Goal: Task Accomplishment & Management: Complete application form

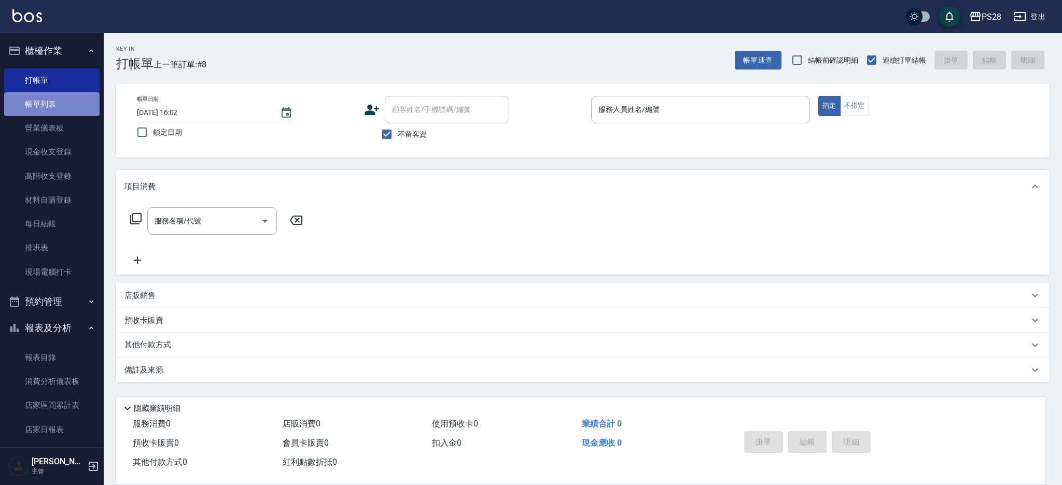
click at [58, 100] on link "帳單列表" at bounding box center [51, 104] width 95 height 24
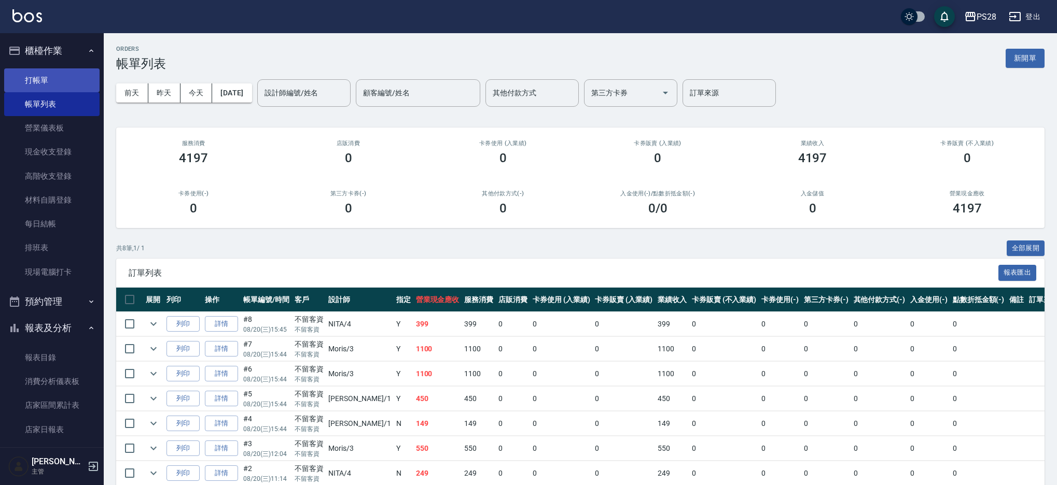
click at [61, 79] on link "打帳單" at bounding box center [51, 80] width 95 height 24
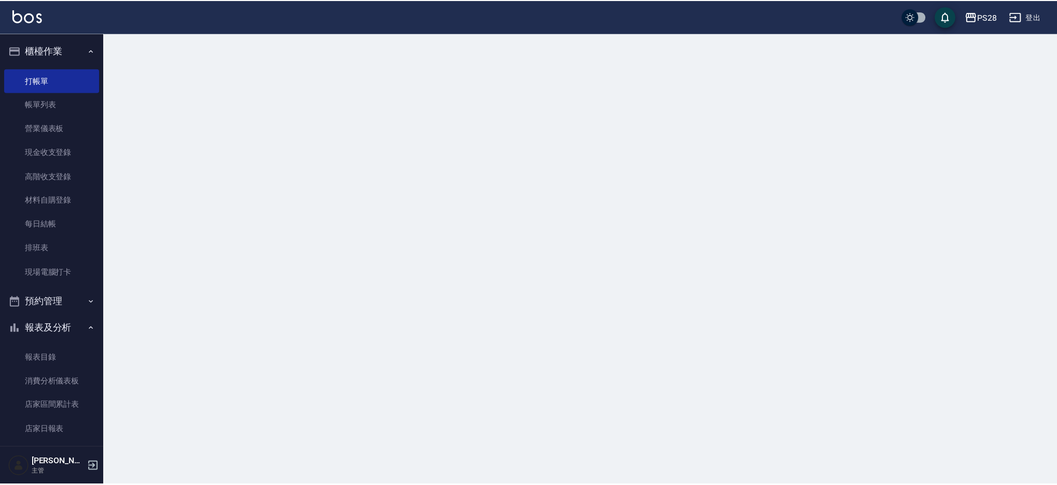
scroll to position [1, 0]
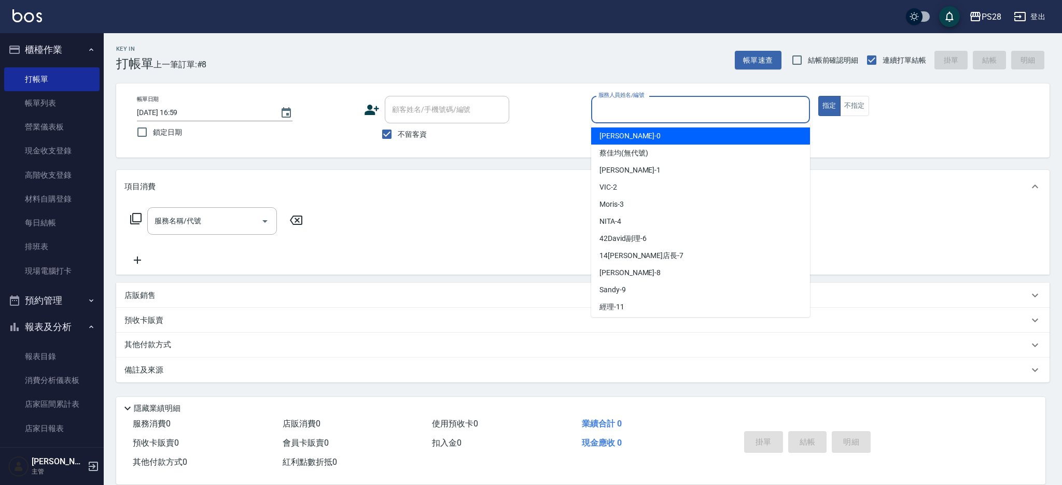
click at [632, 117] on input "服務人員姓名/編號" at bounding box center [700, 110] width 209 height 18
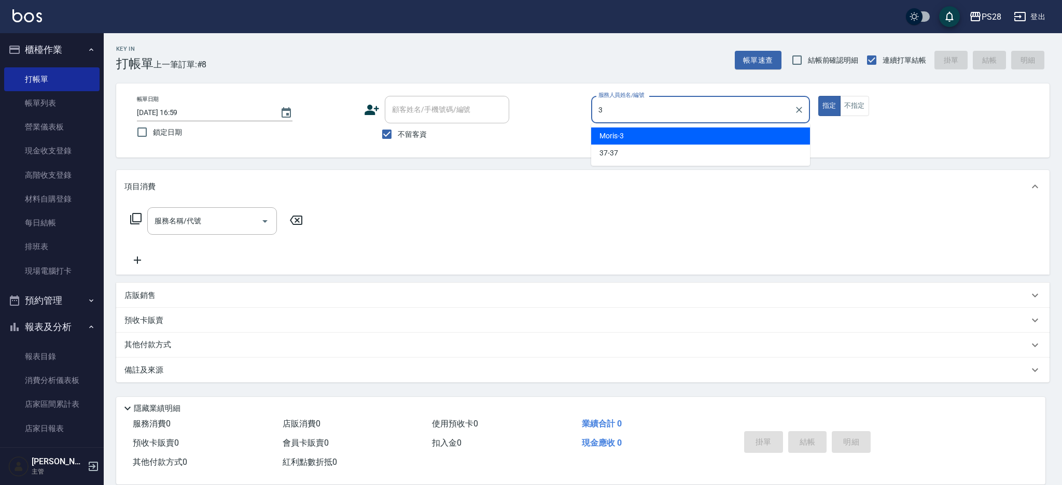
type input "Moris-3"
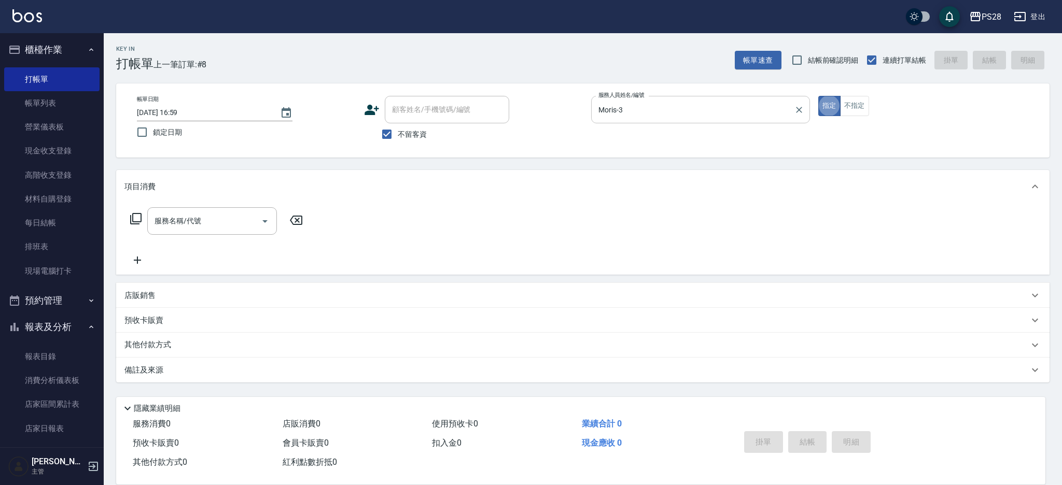
type button "true"
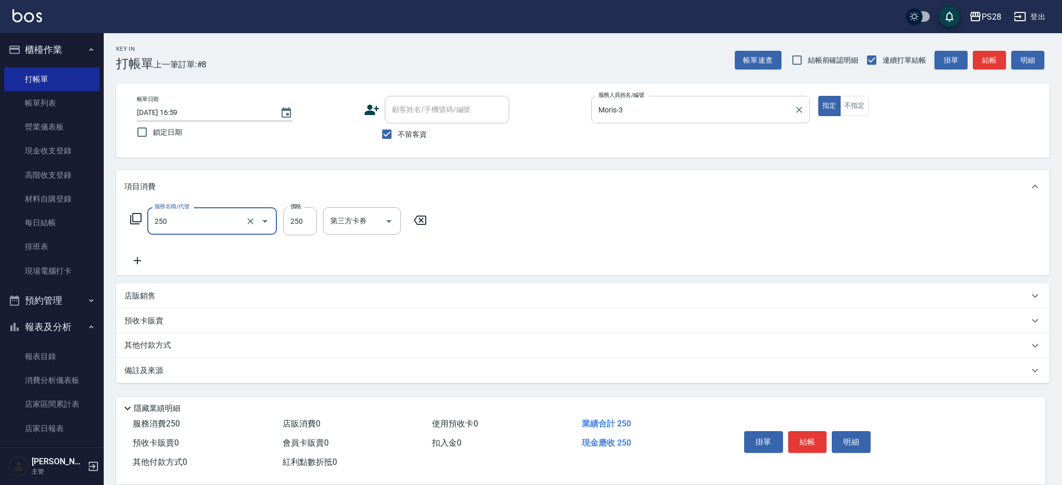
type input "單剪(250)"
type input "400"
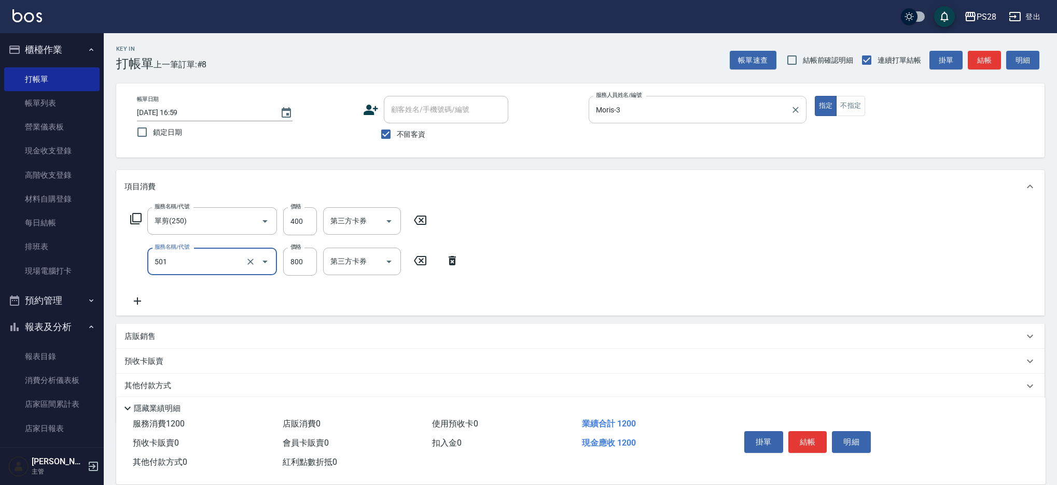
type input "染髮(501)"
type input "1600"
type input "Moris-3"
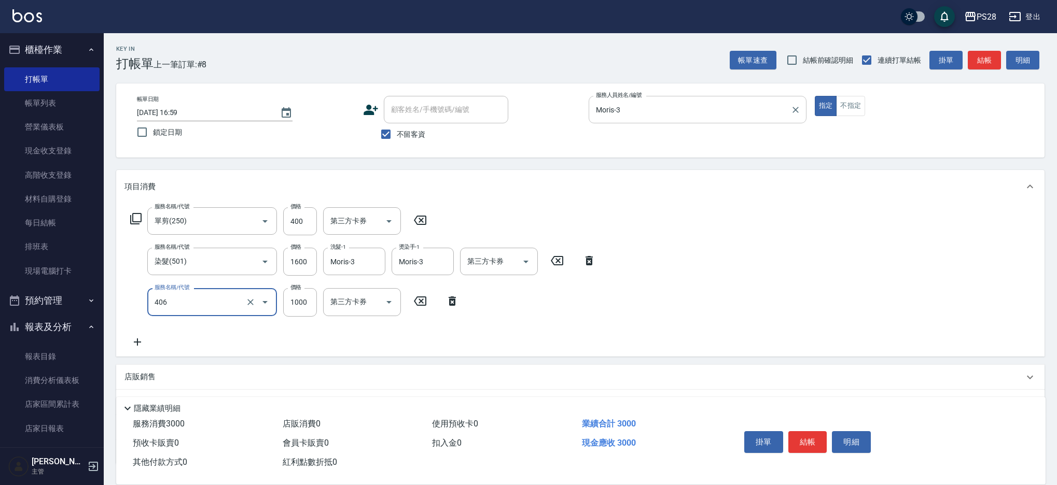
type input "1000護髮(406)"
type input "Moris-3"
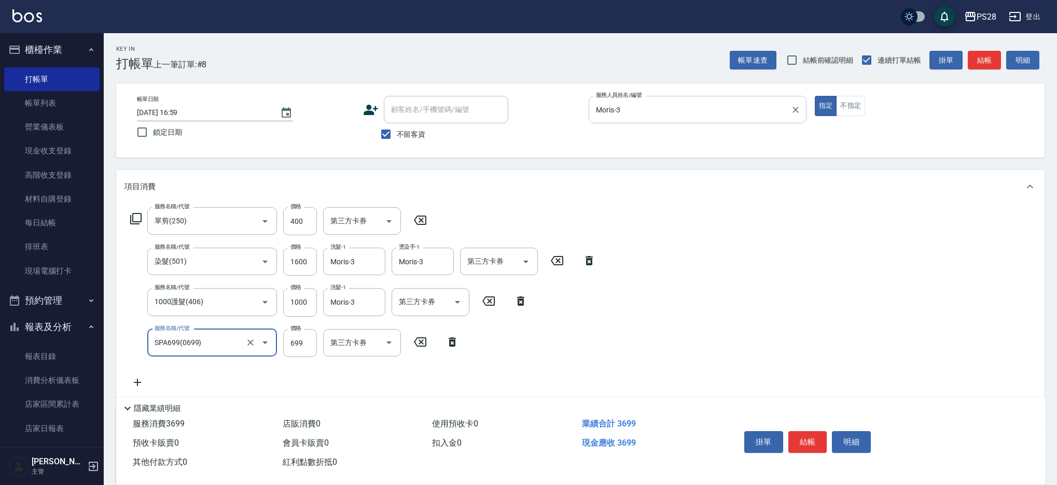
type input "SPA699(0699)"
type input "700"
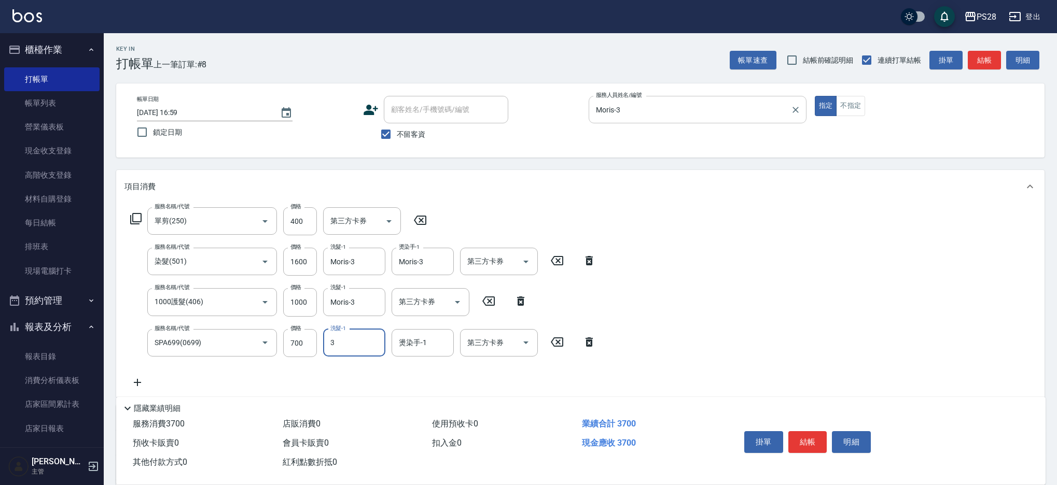
type input "Moris-3"
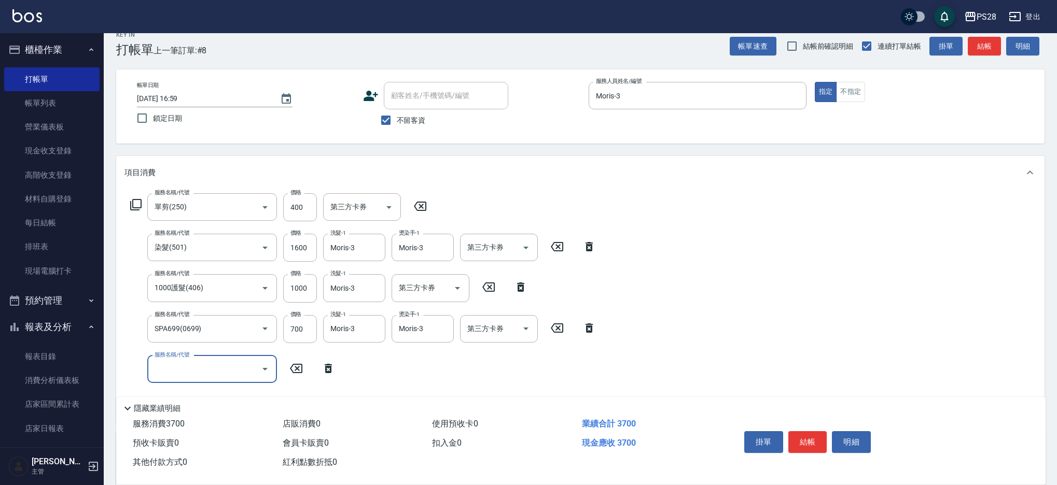
scroll to position [0, 0]
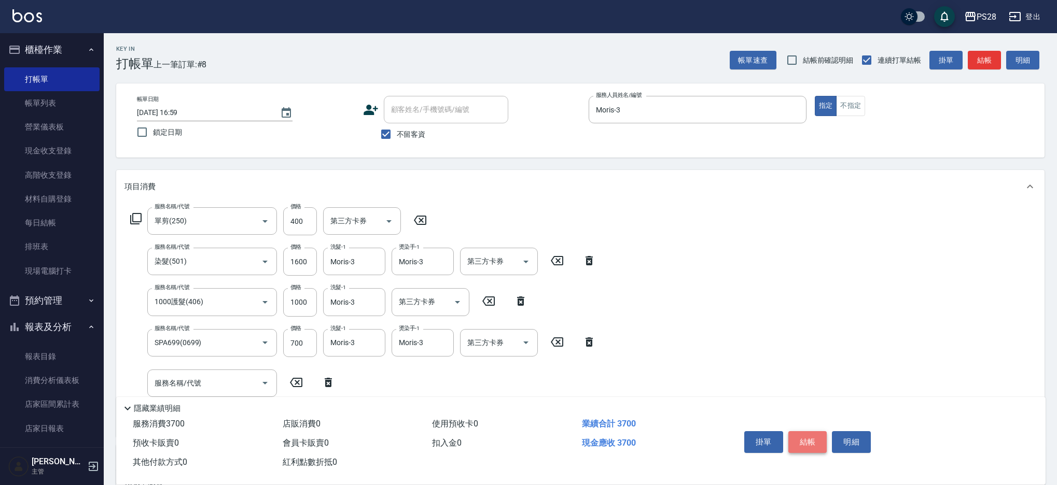
click at [810, 438] on button "結帳" at bounding box center [807, 442] width 39 height 22
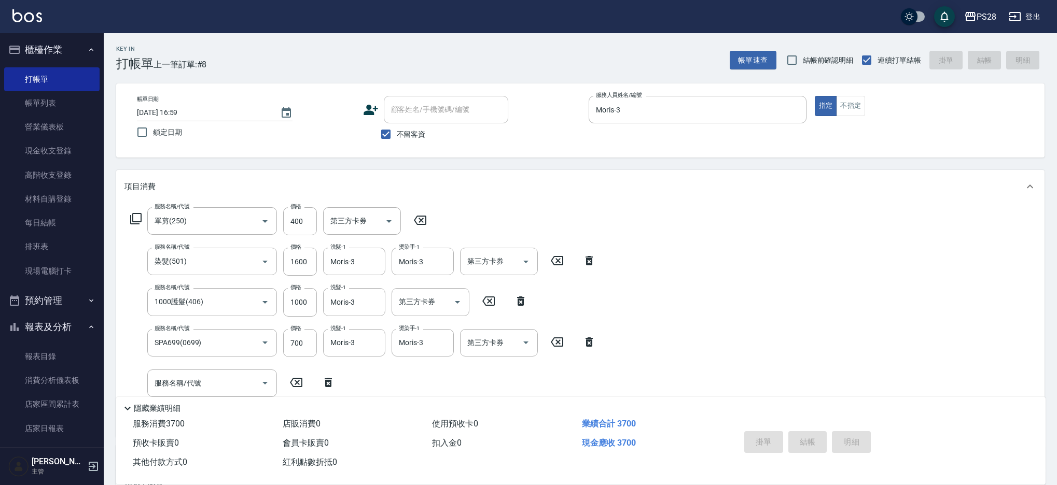
scroll to position [3, 0]
type input "[DATE] 17:25"
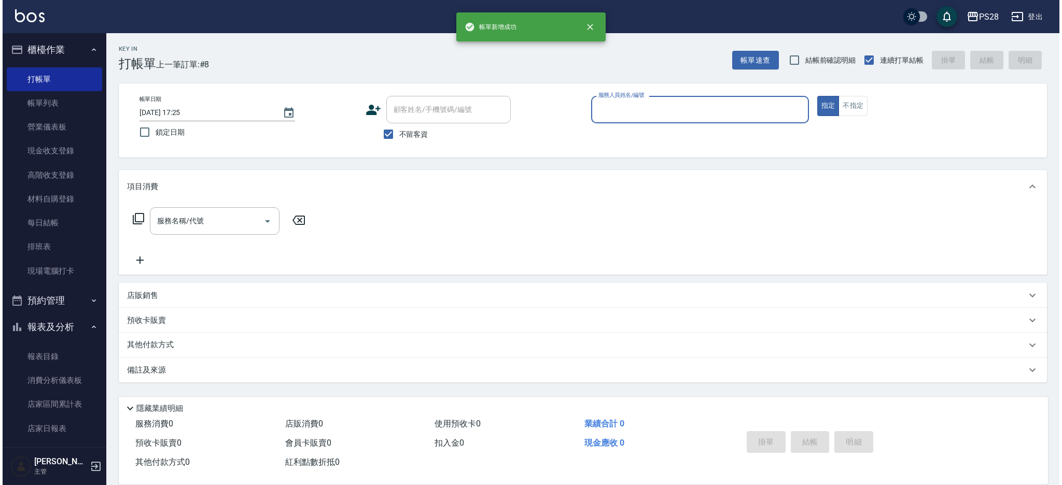
scroll to position [0, 0]
